Goal: Book appointment/travel/reservation

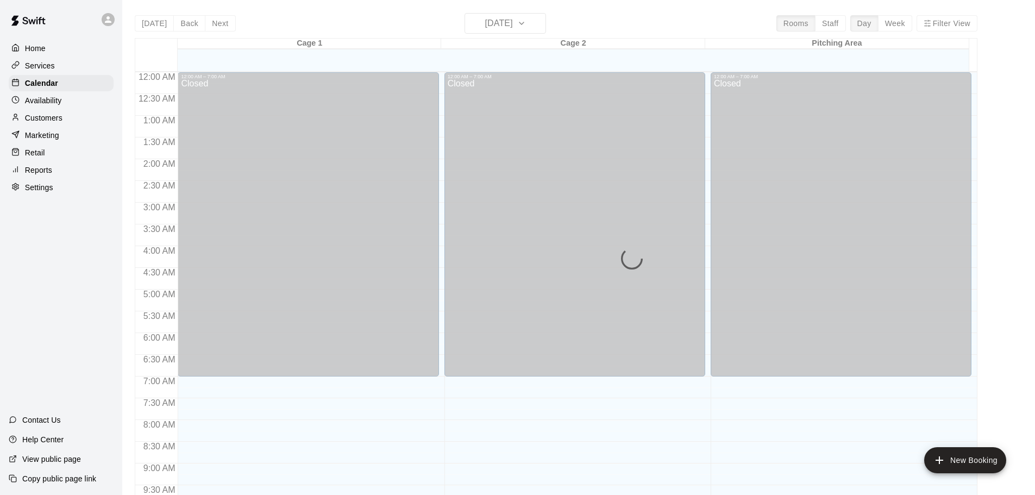
scroll to position [520, 0]
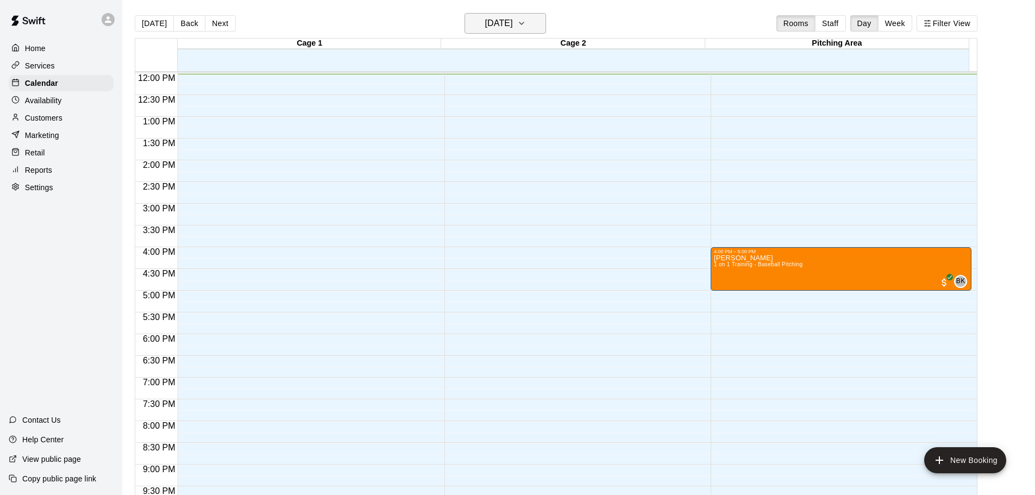
click at [488, 20] on h6 "[DATE]" at bounding box center [499, 23] width 28 height 15
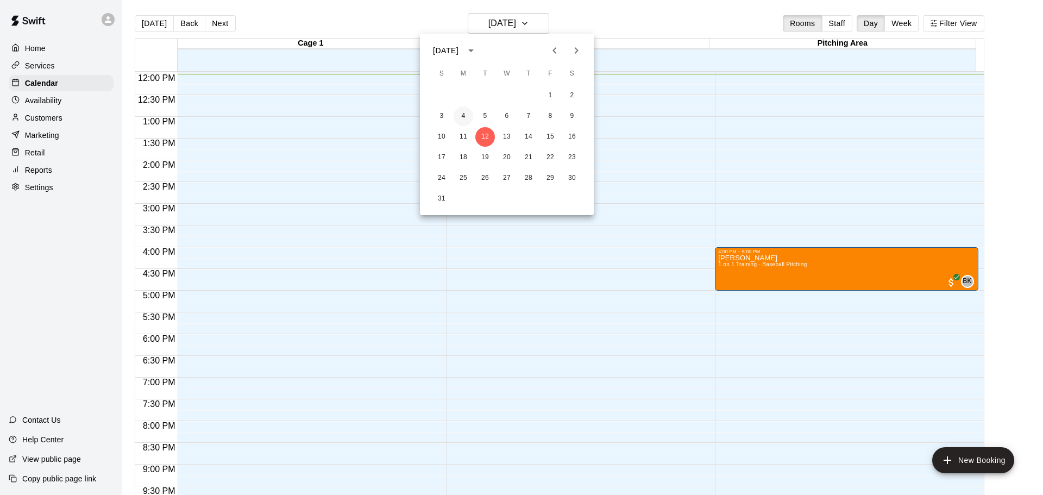
click at [461, 117] on button "4" at bounding box center [464, 116] width 20 height 20
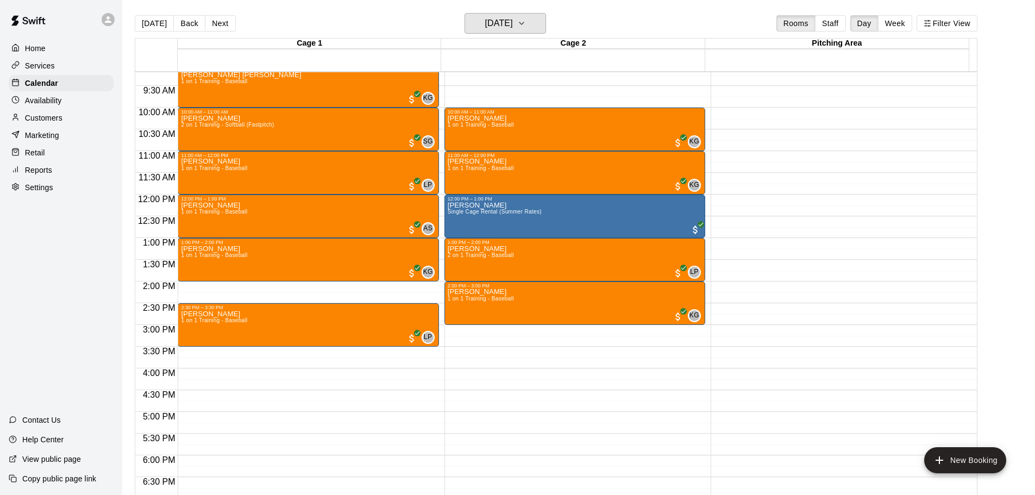
scroll to position [174, 0]
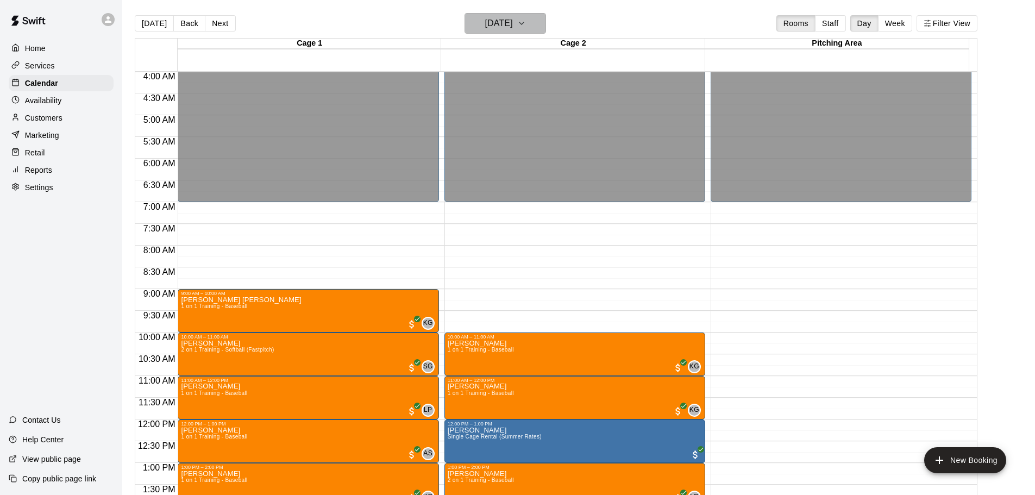
click at [523, 13] on button "[DATE]" at bounding box center [505, 23] width 81 height 21
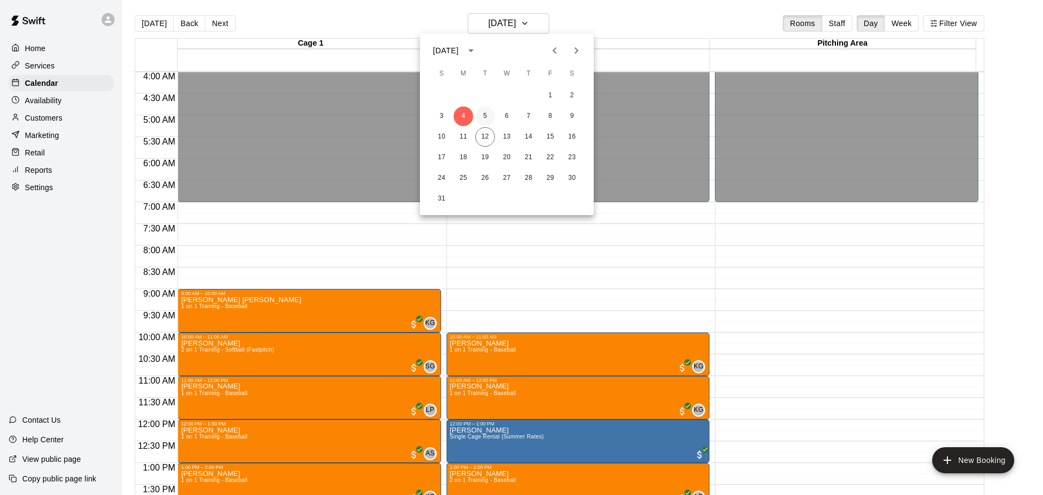
click at [481, 114] on button "5" at bounding box center [485, 116] width 20 height 20
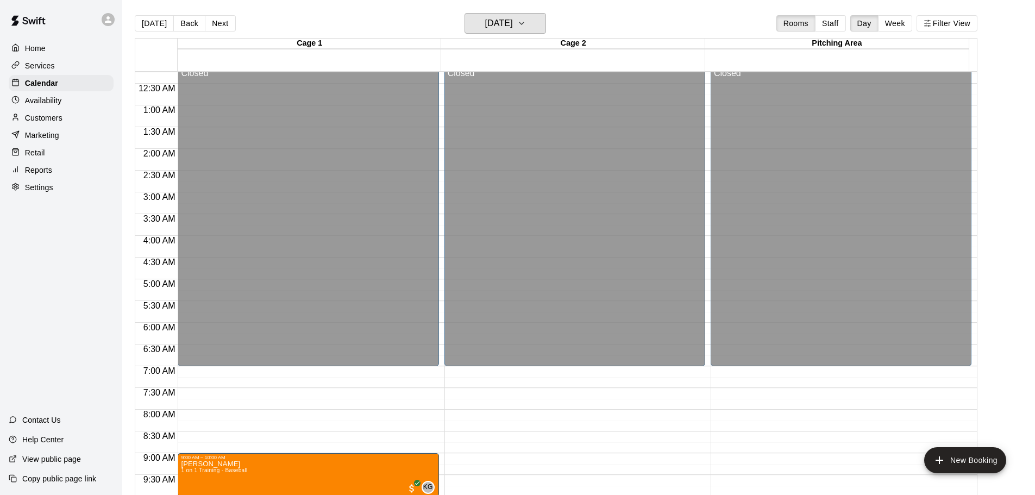
scroll to position [0, 0]
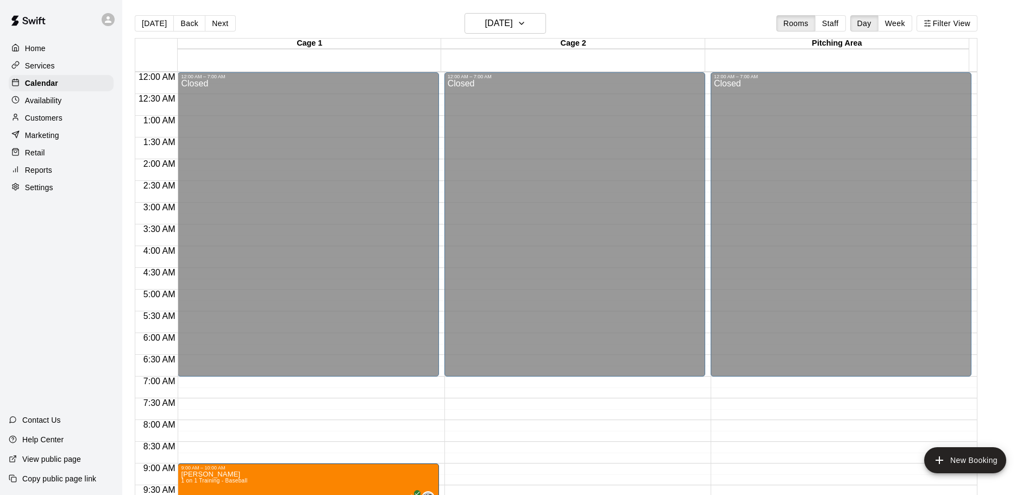
click at [507, 36] on div "[DATE] Back [DATE][DATE] Rooms Staff Day Week Filter View" at bounding box center [556, 25] width 843 height 25
click at [512, 29] on h6 "[DATE]" at bounding box center [499, 23] width 28 height 15
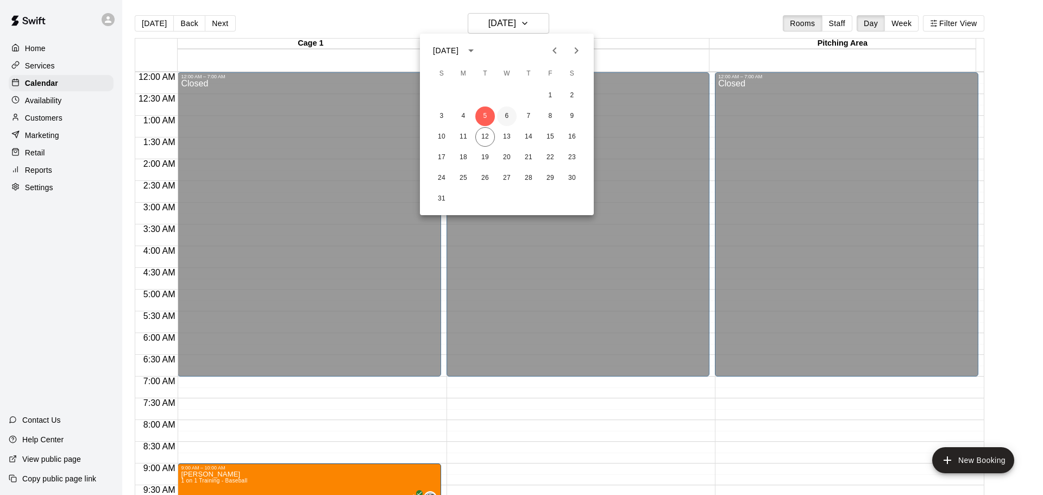
click at [505, 117] on button "6" at bounding box center [507, 116] width 20 height 20
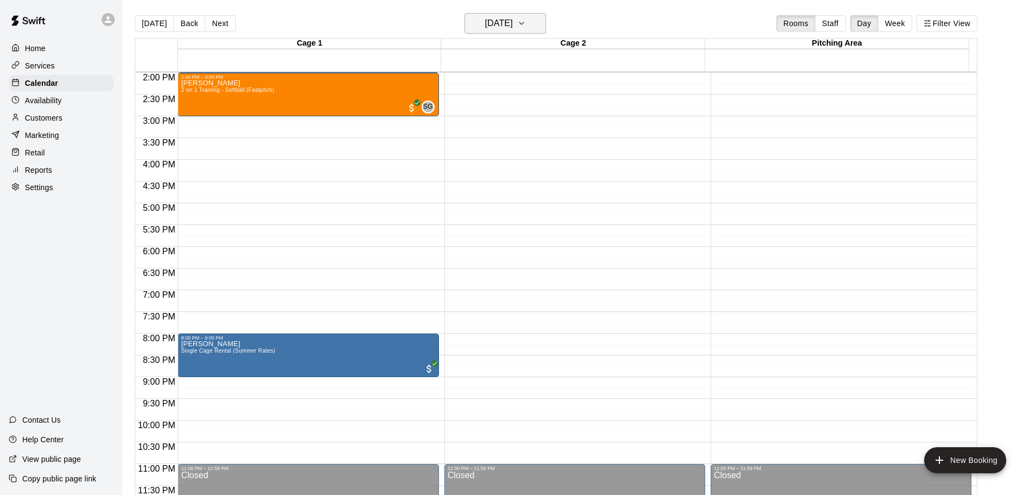
click at [513, 16] on h6 "[DATE]" at bounding box center [499, 23] width 28 height 15
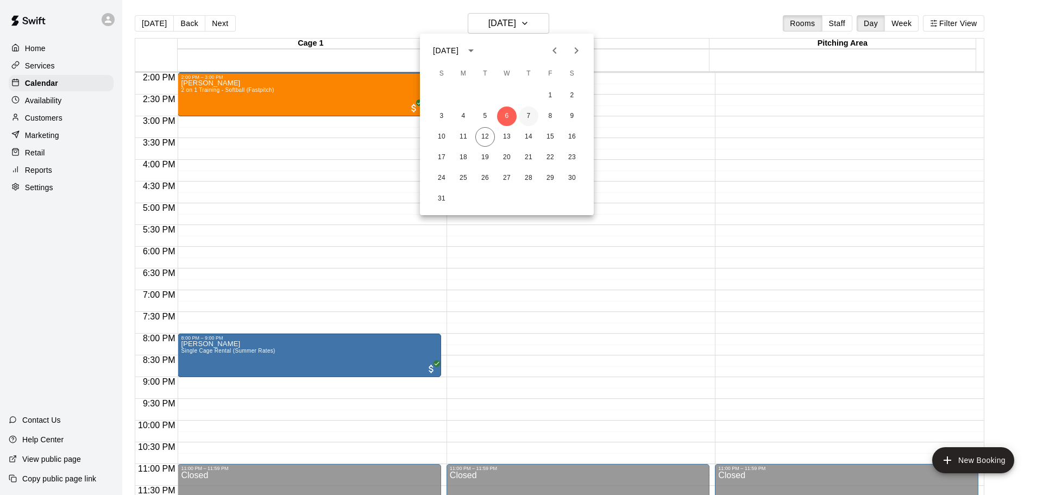
click at [527, 111] on button "7" at bounding box center [529, 116] width 20 height 20
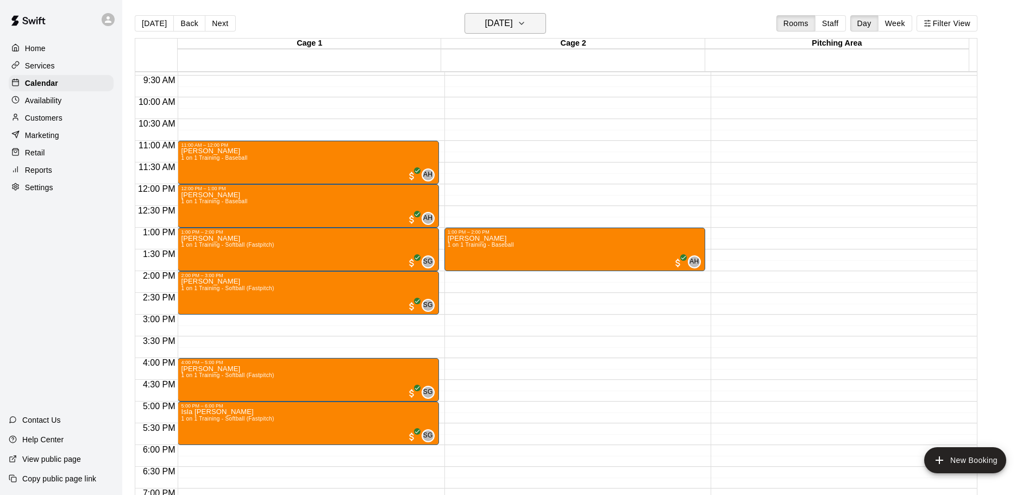
scroll to position [392, 0]
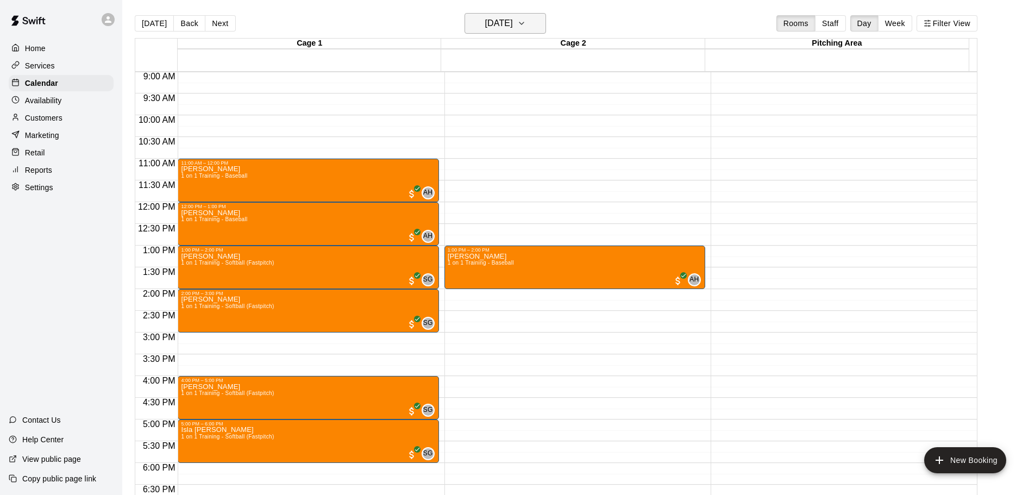
click at [513, 27] on h6 "[DATE]" at bounding box center [499, 23] width 28 height 15
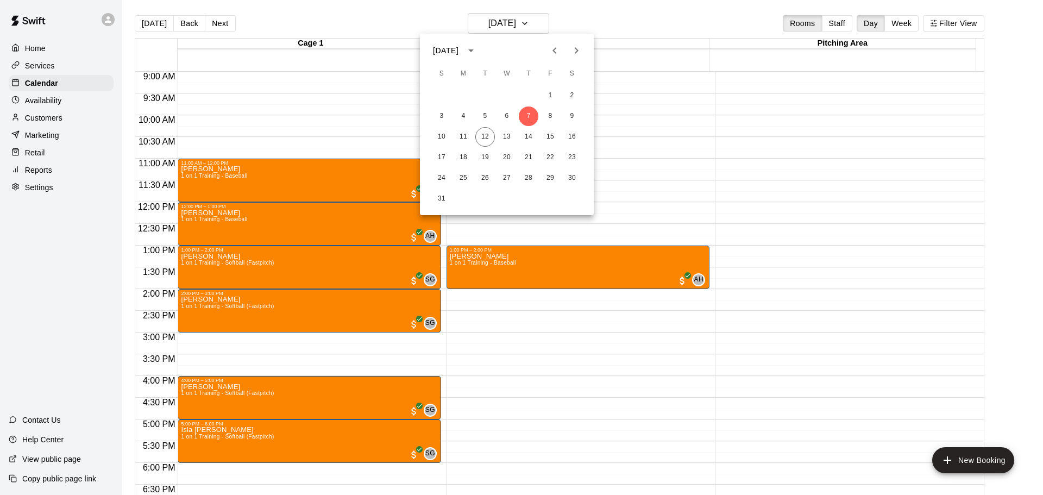
click at [547, 379] on div at bounding box center [521, 247] width 1043 height 495
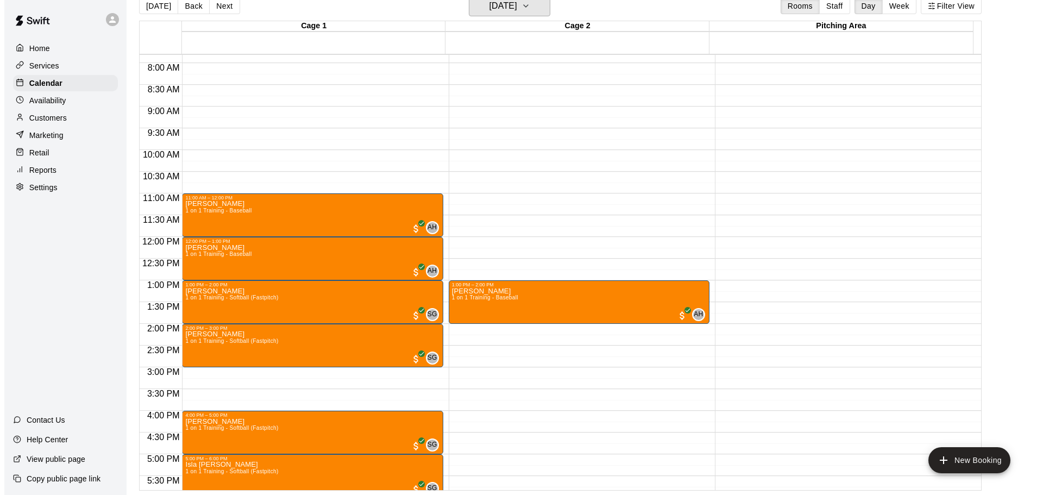
scroll to position [283, 0]
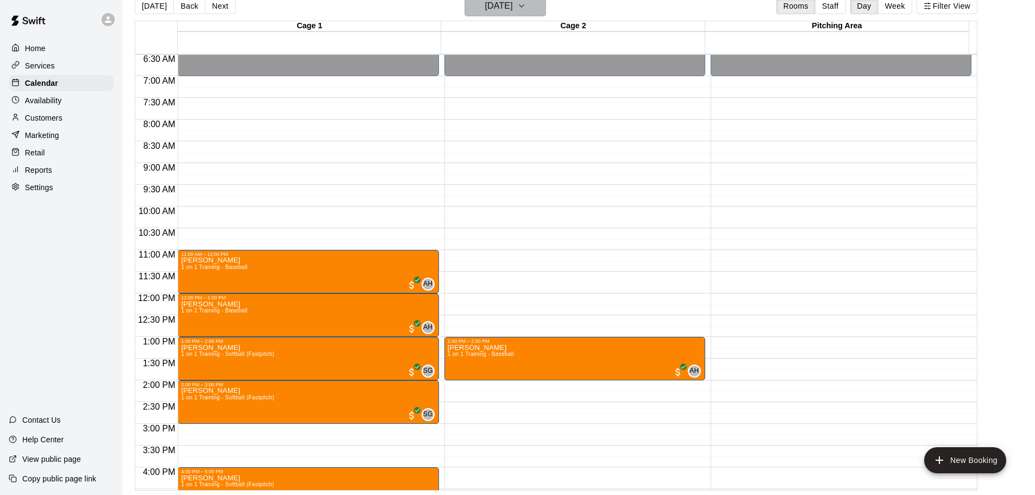
click at [513, 6] on h6 "[DATE]" at bounding box center [499, 5] width 28 height 15
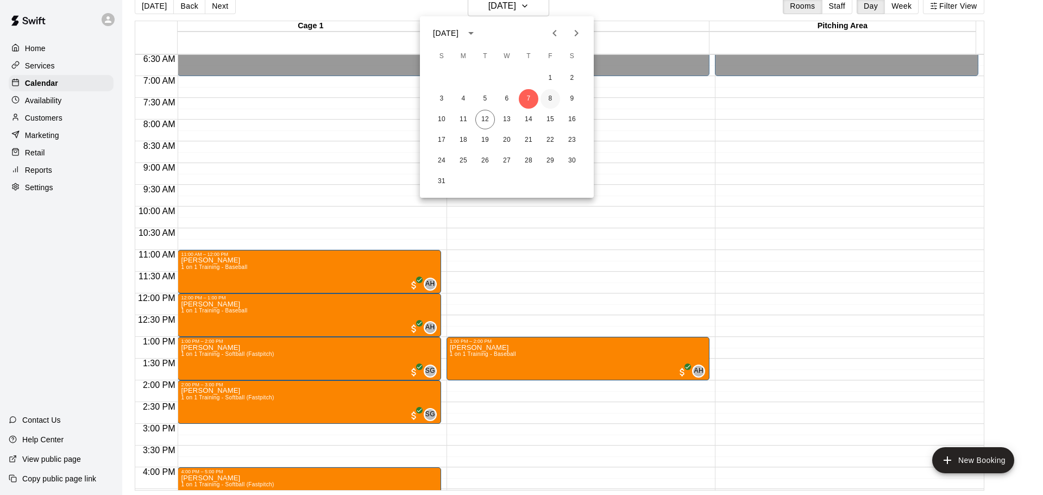
click at [549, 95] on button "8" at bounding box center [551, 99] width 20 height 20
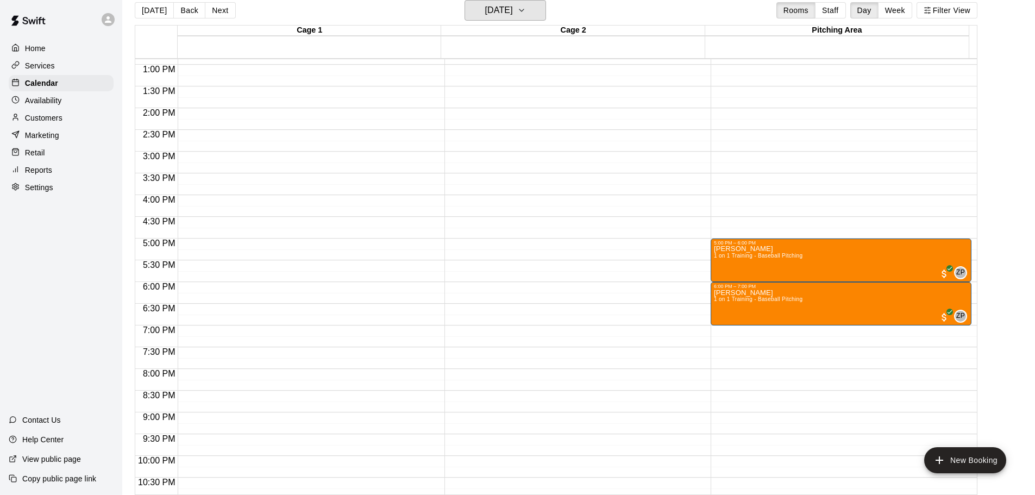
scroll to position [609, 0]
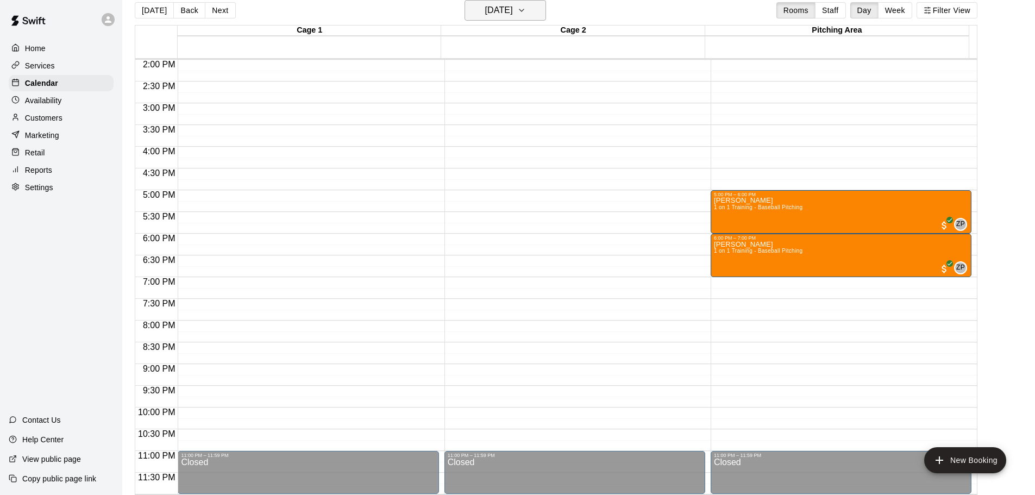
click at [513, 4] on h6 "[DATE]" at bounding box center [499, 10] width 28 height 15
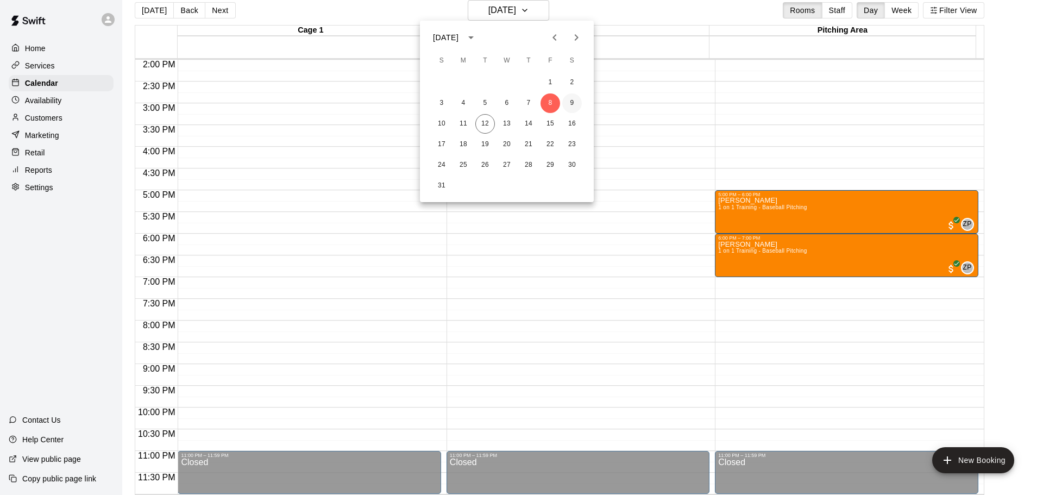
click at [568, 103] on button "9" at bounding box center [572, 103] width 20 height 20
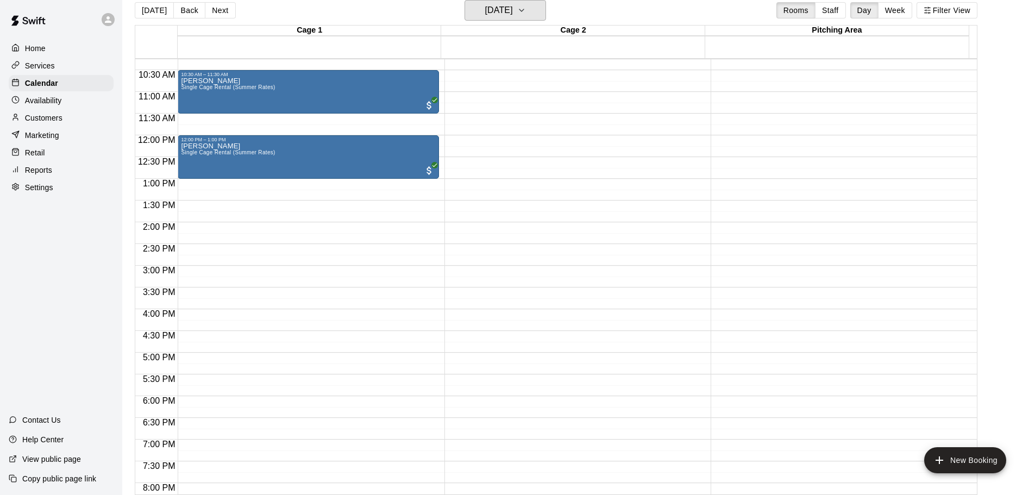
scroll to position [435, 0]
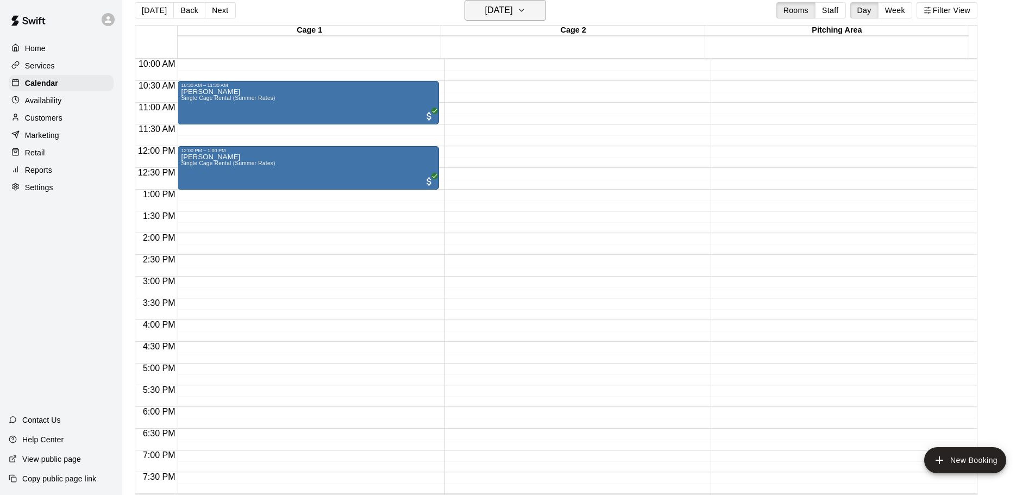
click at [513, 9] on h6 "[DATE]" at bounding box center [499, 10] width 28 height 15
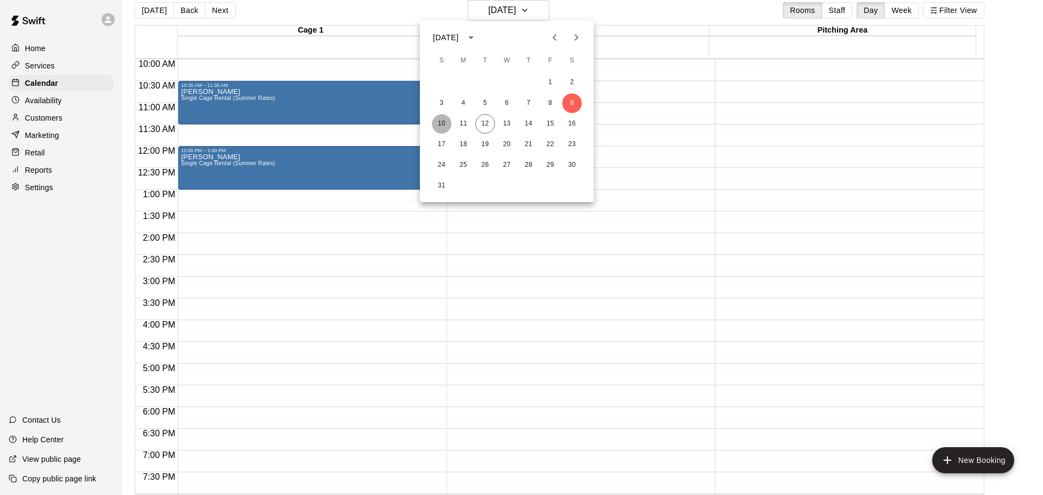
click at [443, 122] on button "10" at bounding box center [442, 124] width 20 height 20
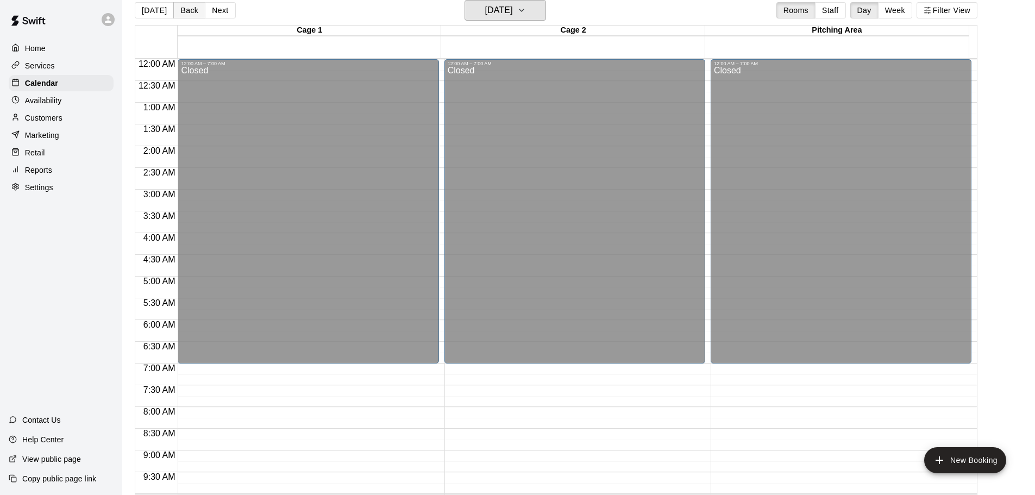
scroll to position [0, 0]
